Goal: Task Accomplishment & Management: Manage account settings

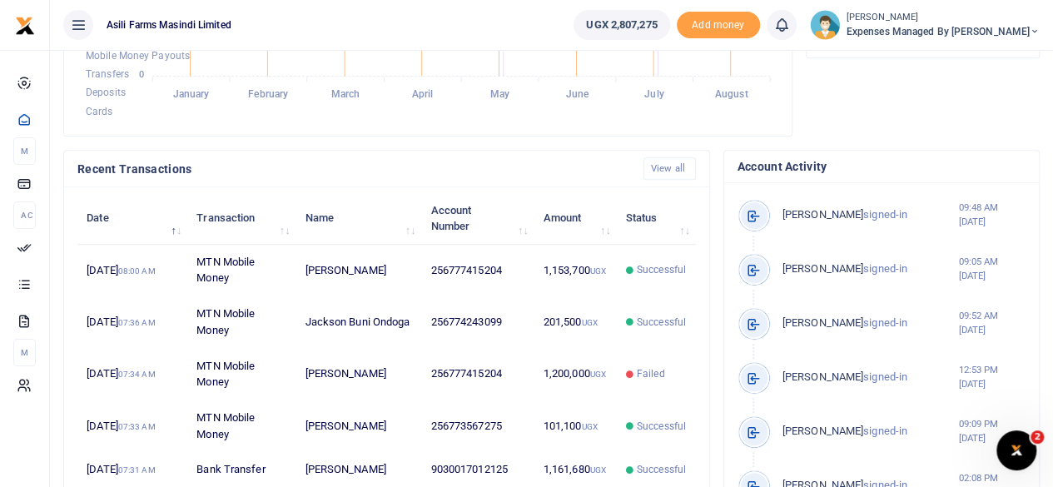
scroll to position [416, 0]
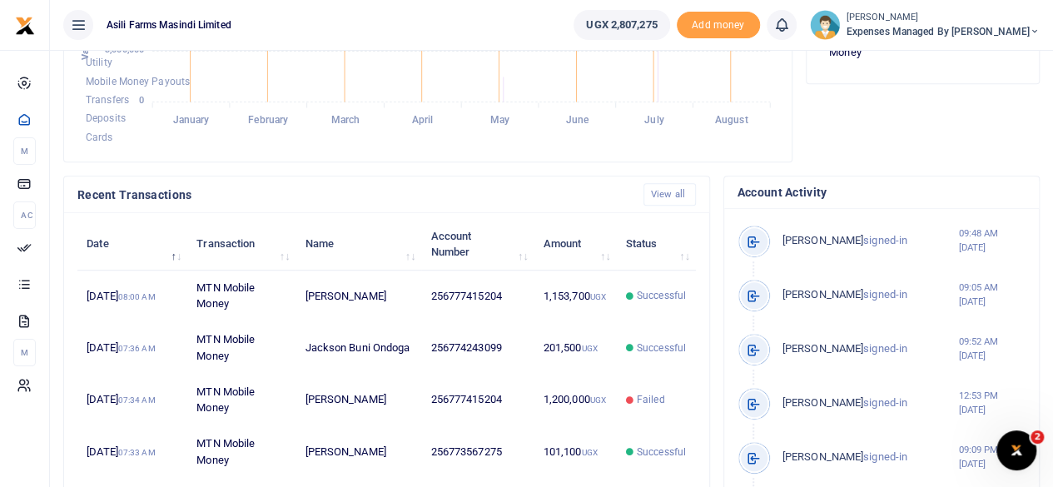
click at [1033, 27] on icon at bounding box center [1035, 32] width 10 height 12
click at [994, 57] on link "Switch accounts" at bounding box center [949, 60] width 132 height 23
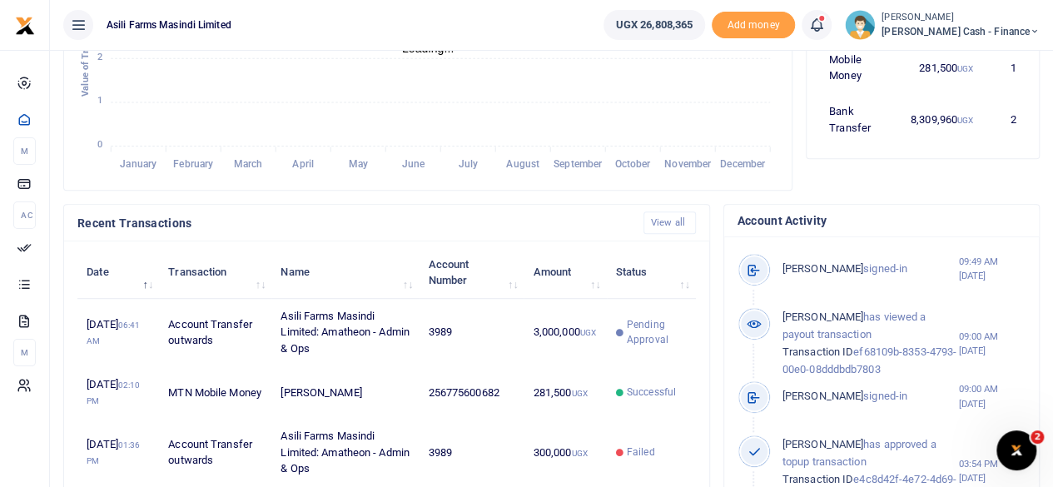
scroll to position [416, 0]
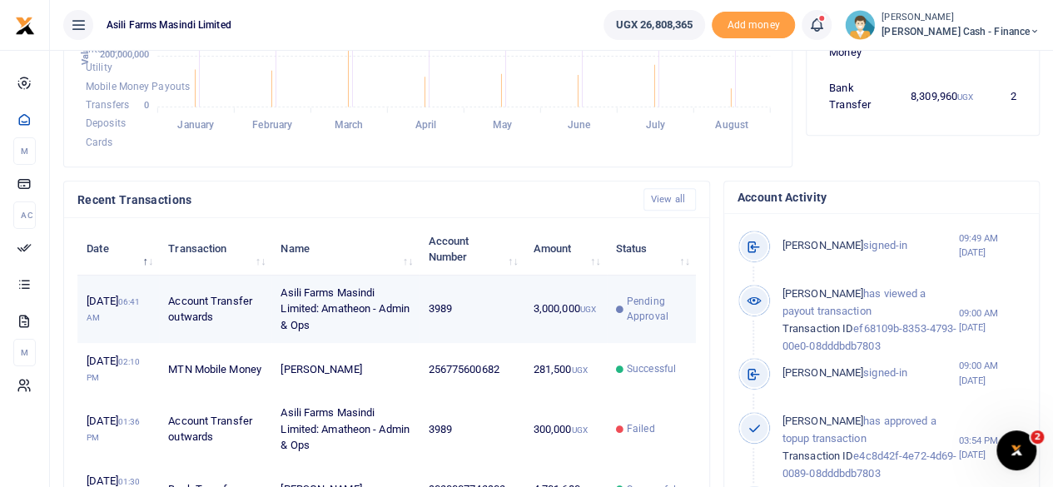
click at [646, 311] on span "Pending Approval" at bounding box center [657, 309] width 60 height 30
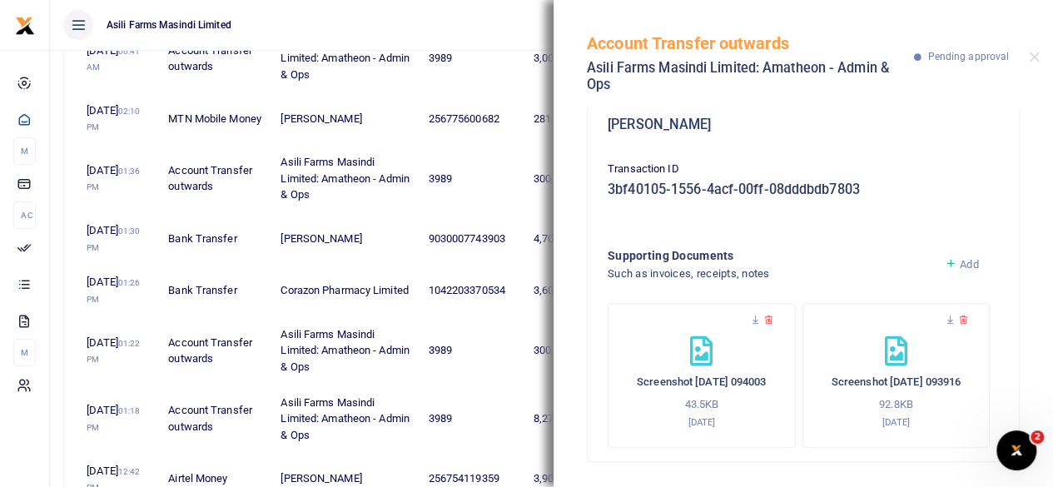
scroll to position [749, 0]
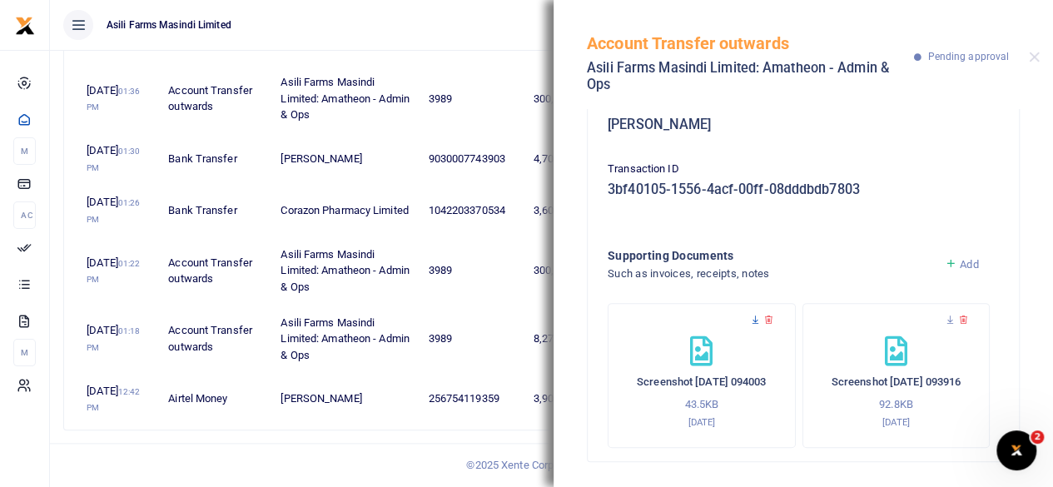
click at [753, 319] on icon at bounding box center [755, 320] width 11 height 11
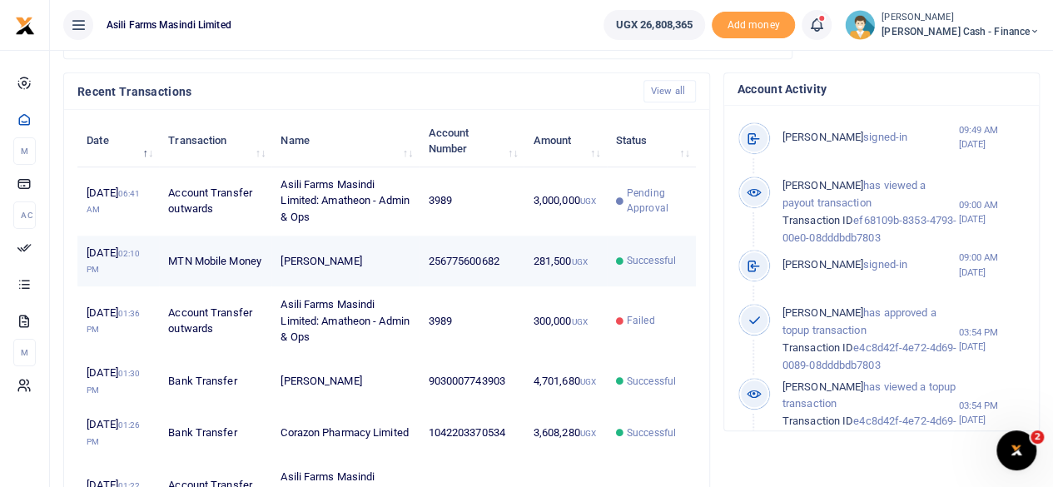
scroll to position [500, 0]
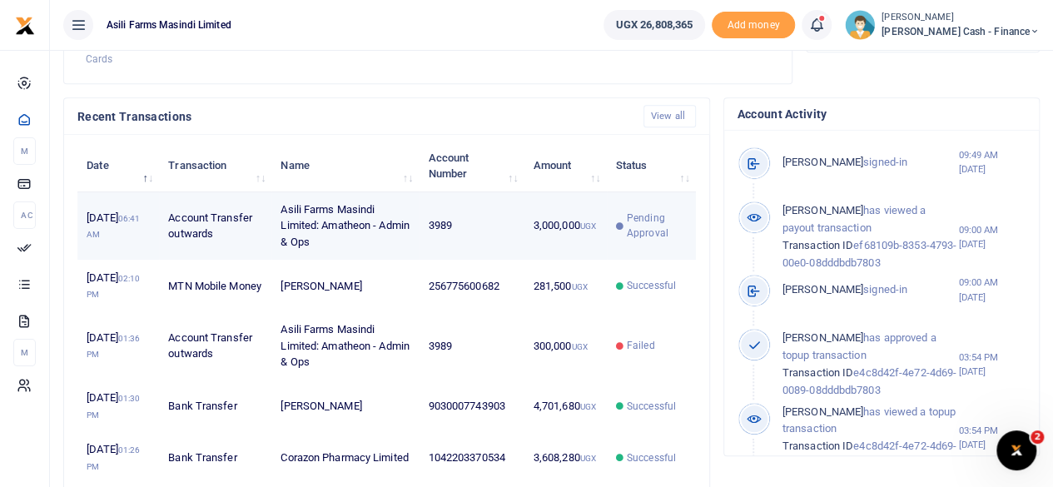
click at [395, 234] on td "Asili Farms Masindi Limited: Amatheon - Admin & Ops" at bounding box center [344, 226] width 147 height 68
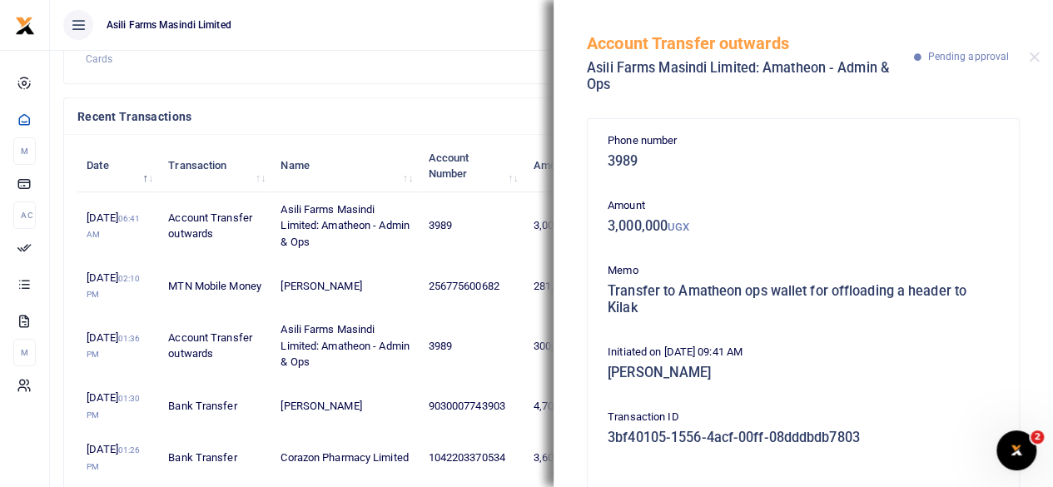
click at [1039, 62] on div at bounding box center [1034, 57] width 11 height 11
click at [1037, 59] on button "Close" at bounding box center [1034, 57] width 11 height 11
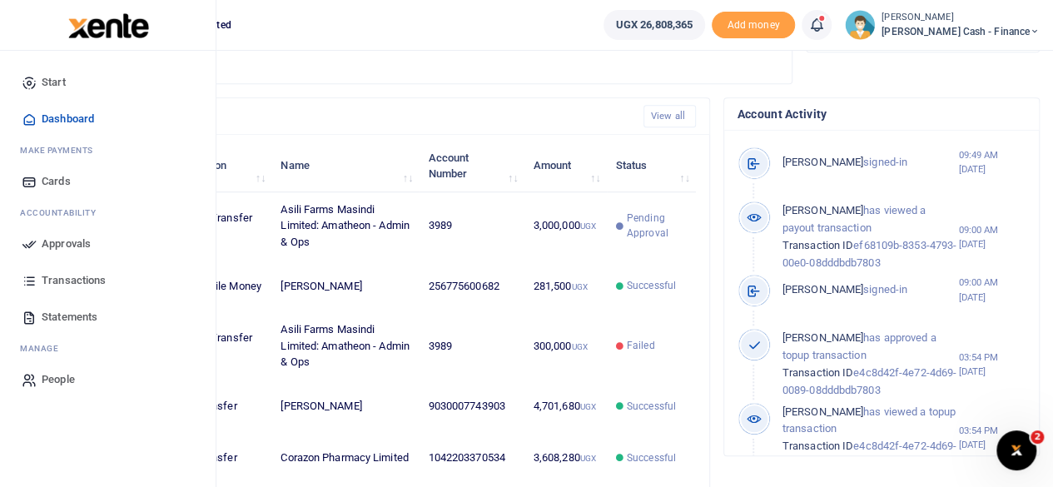
click at [77, 243] on span "Approvals" at bounding box center [66, 244] width 49 height 17
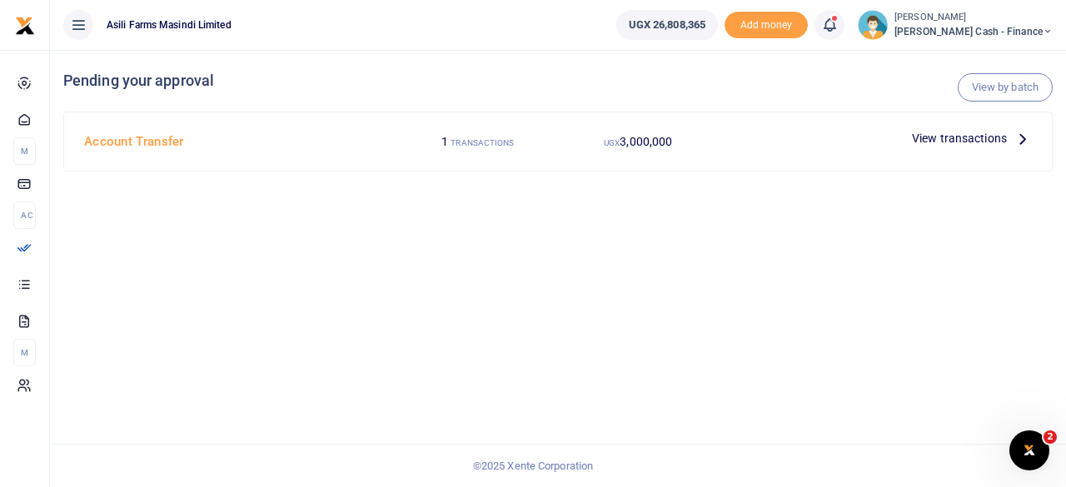
click at [1019, 134] on icon at bounding box center [1022, 138] width 18 height 18
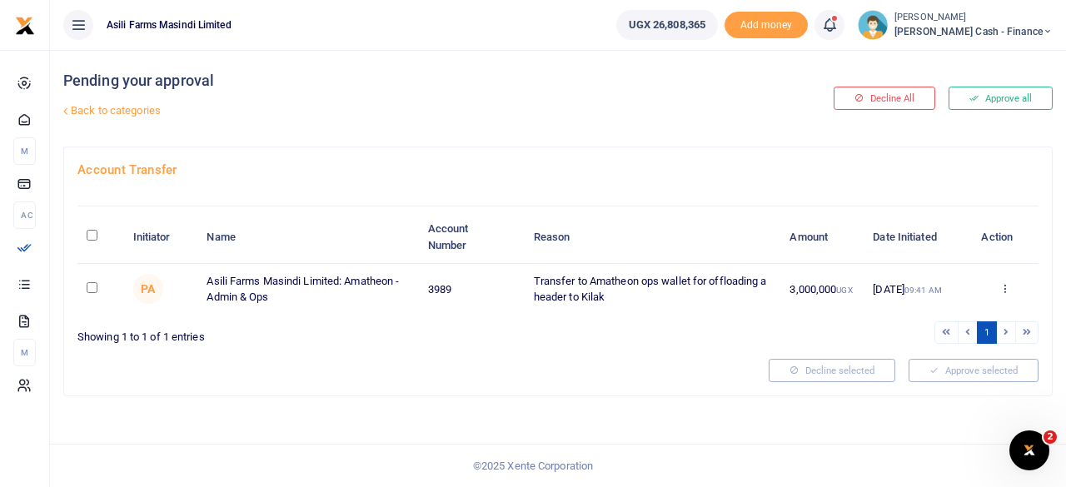
click at [93, 282] on input "checkbox" at bounding box center [92, 287] width 11 height 11
checkbox input "true"
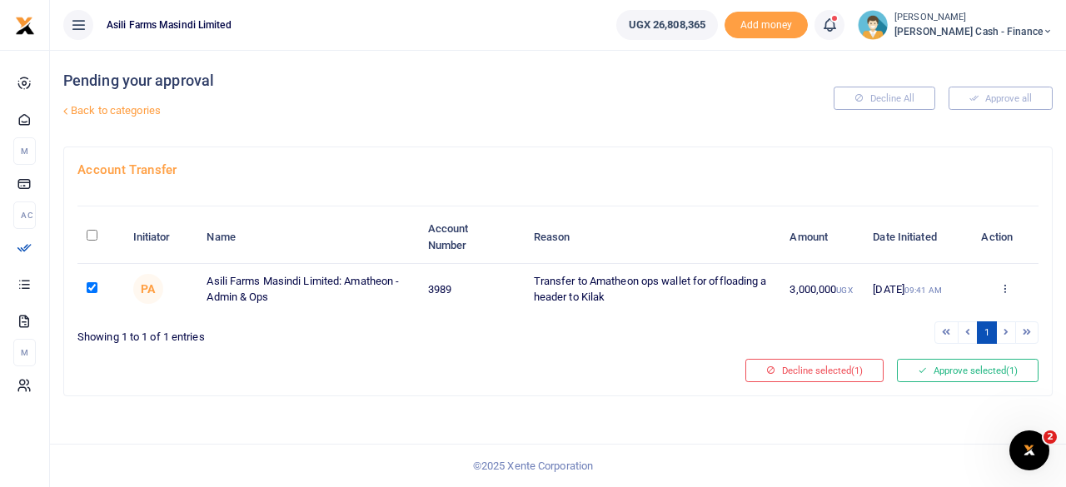
click at [1013, 281] on div "Approve Decline Details" at bounding box center [1004, 289] width 48 height 17
click at [1012, 281] on div "Approve Decline Details" at bounding box center [1004, 289] width 48 height 17
click at [1010, 286] on icon at bounding box center [1004, 288] width 11 height 12
click at [952, 312] on link "Approve" at bounding box center [944, 315] width 132 height 23
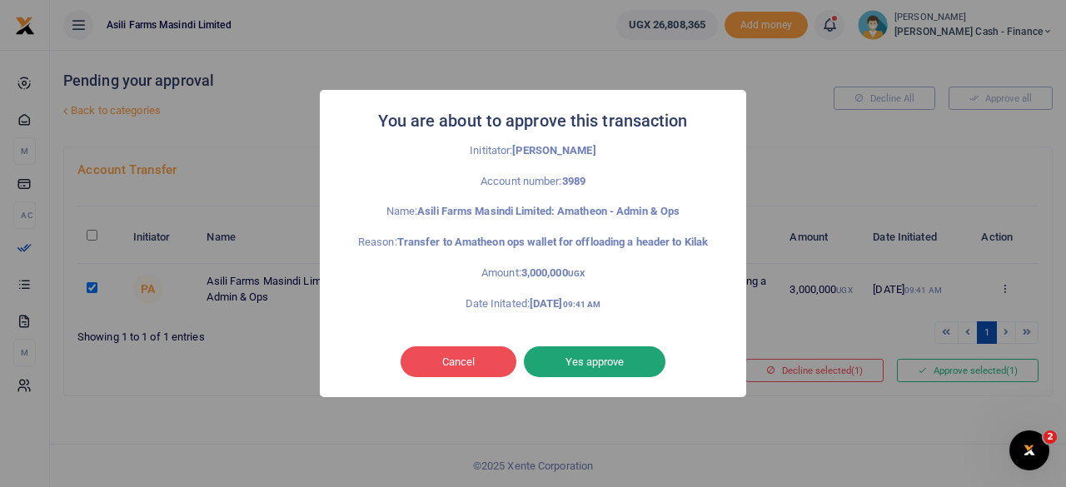
click at [601, 375] on button "Yes approve" at bounding box center [595, 362] width 142 height 32
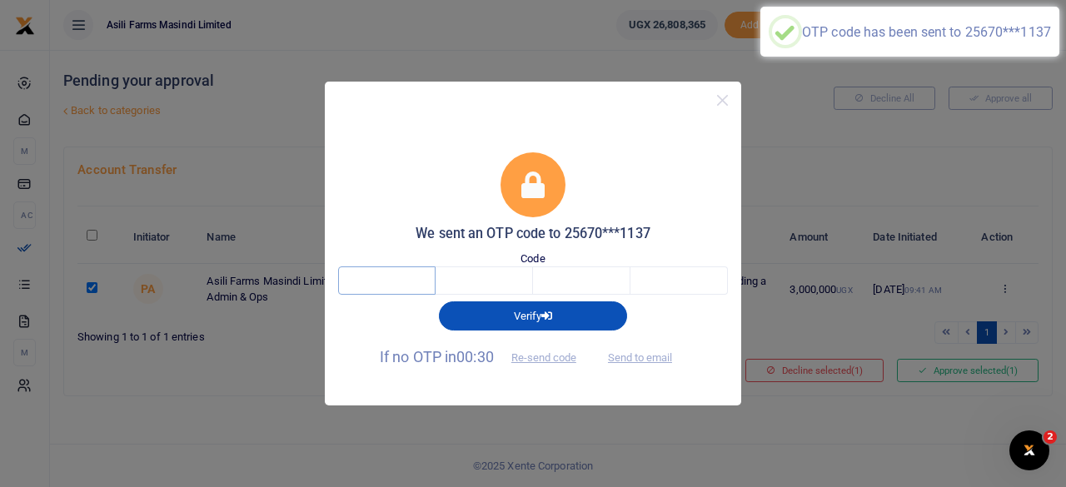
click at [402, 279] on input "text" at bounding box center [386, 280] width 97 height 28
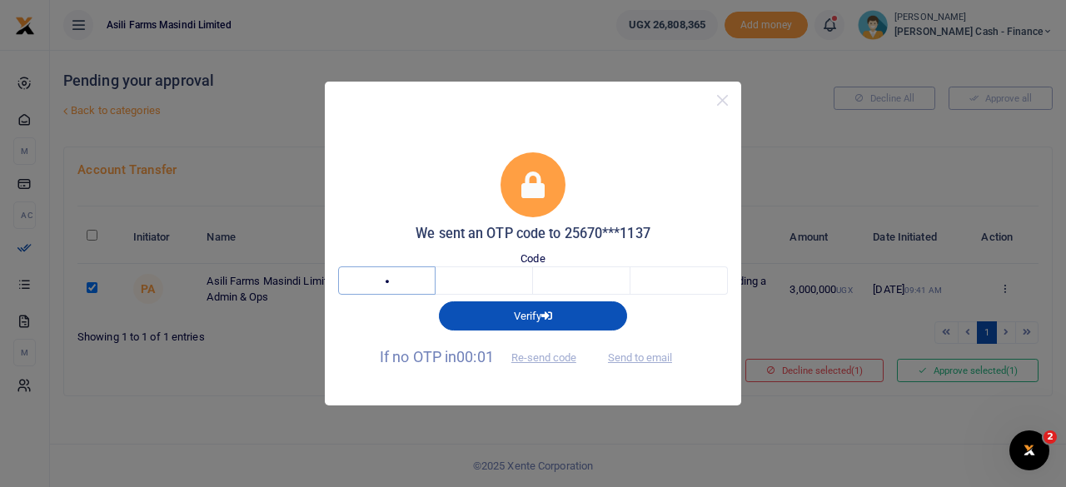
type input "4"
type input "6"
type input "8"
type input "7"
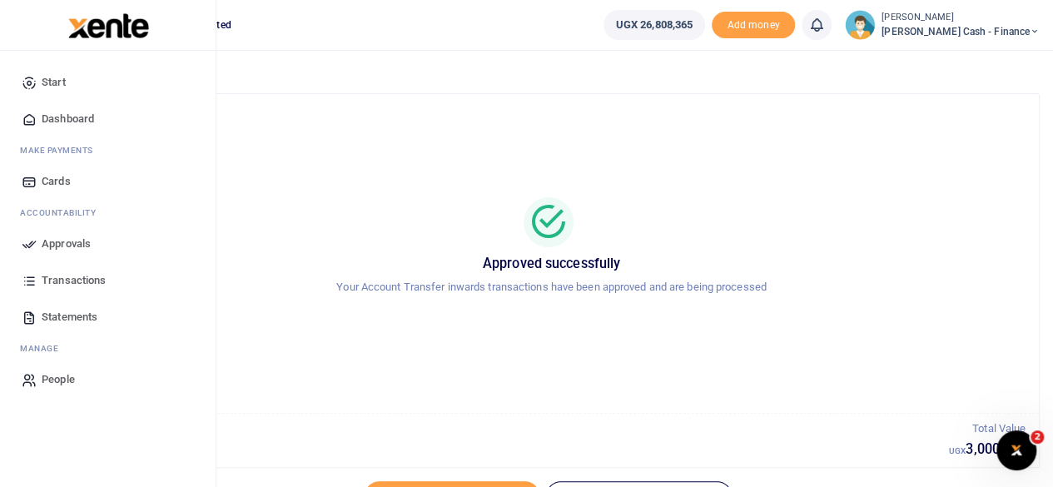
click at [77, 241] on span "Approvals" at bounding box center [66, 244] width 49 height 17
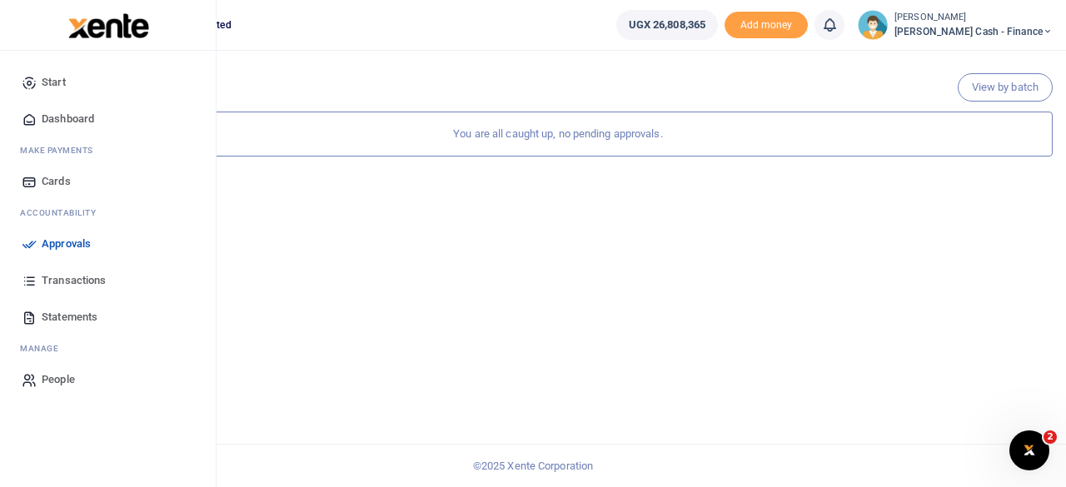
click at [66, 116] on span "Dashboard" at bounding box center [68, 119] width 52 height 17
